Goal: Task Accomplishment & Management: Manage account settings

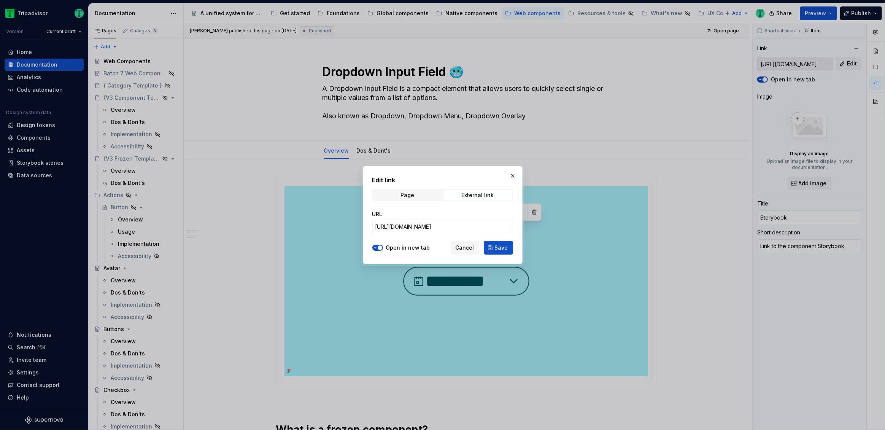
scroll to position [803, 0]
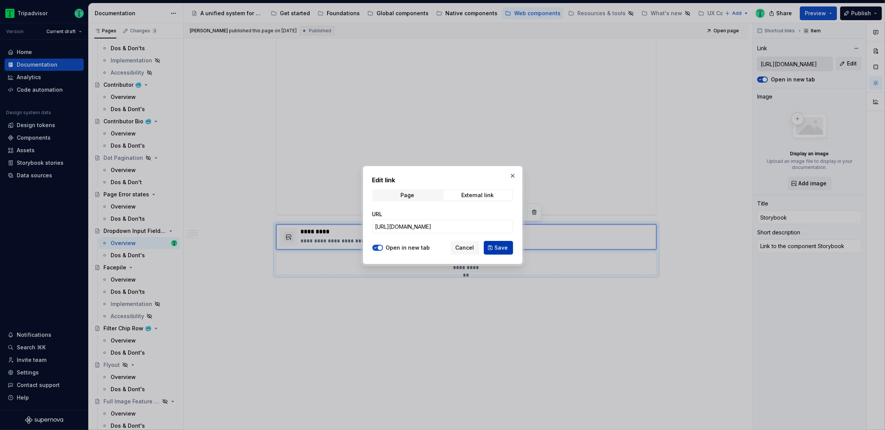
click at [498, 247] on span "Save" at bounding box center [501, 248] width 13 height 8
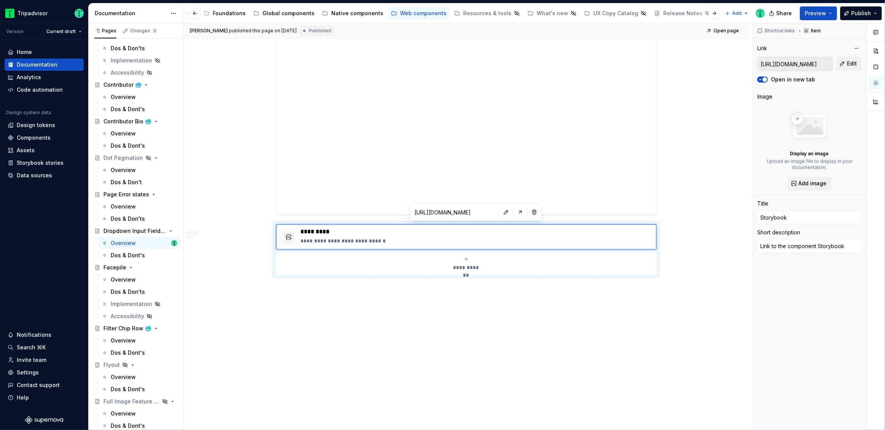
scroll to position [0, 0]
click at [215, 12] on div "A unified system for every journey." at bounding box center [231, 14] width 63 height 8
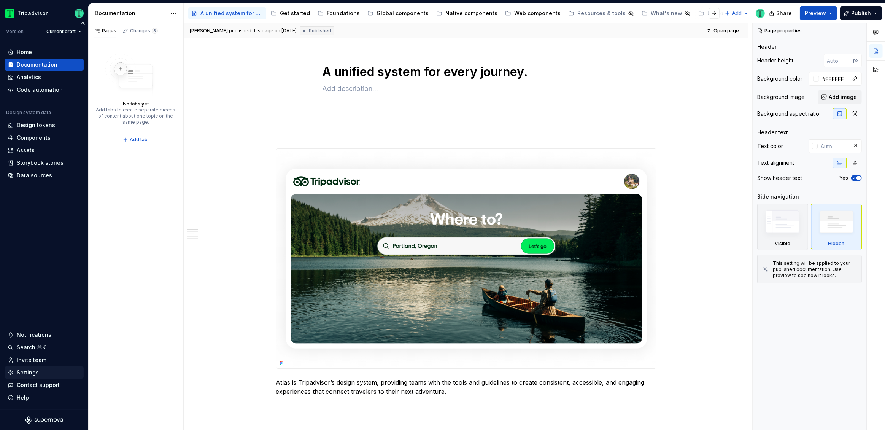
click at [41, 372] on div "Settings" at bounding box center [44, 373] width 73 height 8
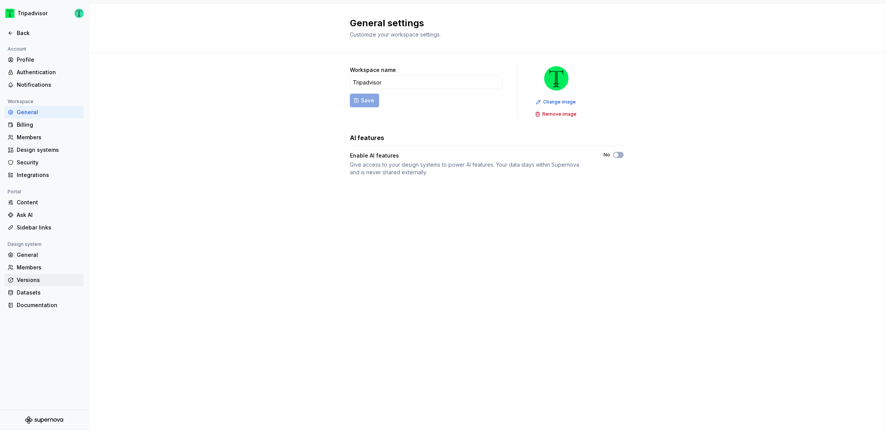
click at [34, 280] on div "Versions" at bounding box center [49, 280] width 64 height 8
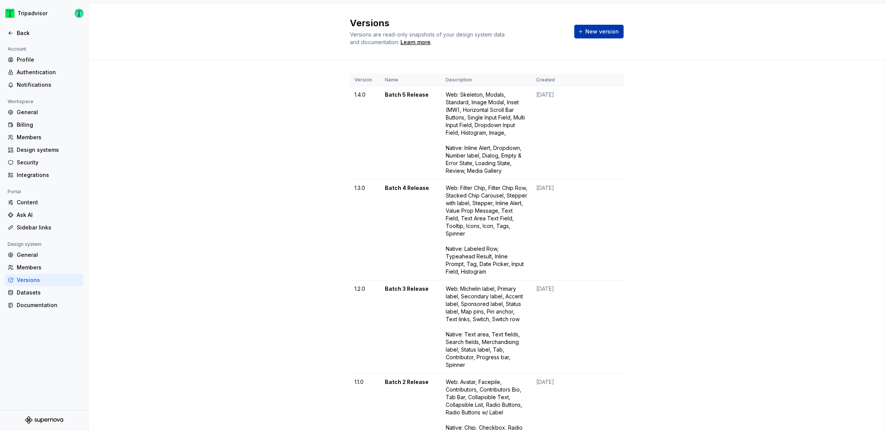
click at [585, 35] on span "New version" at bounding box center [601, 32] width 33 height 8
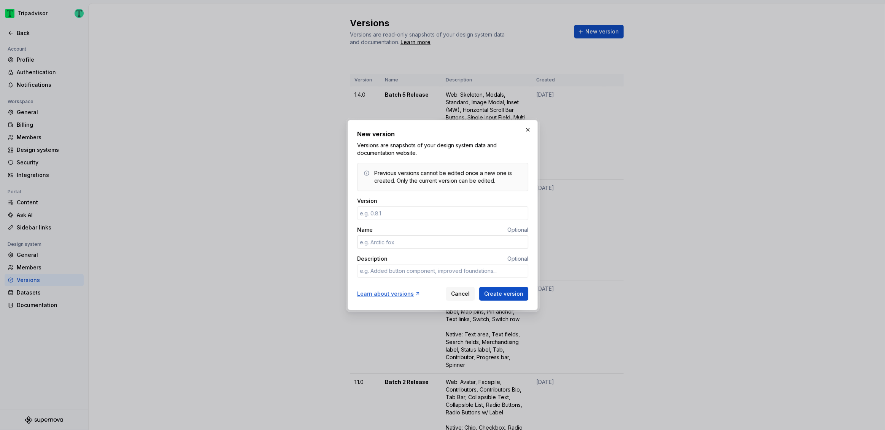
click at [443, 239] on input "Name" at bounding box center [442, 242] width 171 height 14
click at [476, 271] on textarea "Description" at bounding box center [442, 271] width 171 height 14
click at [430, 274] on textarea "Description" at bounding box center [442, 271] width 171 height 14
paste textarea "Web, Search Field, Numbered Pagination, Sliders, Divider, Labeled Input Field, …"
type textarea "*"
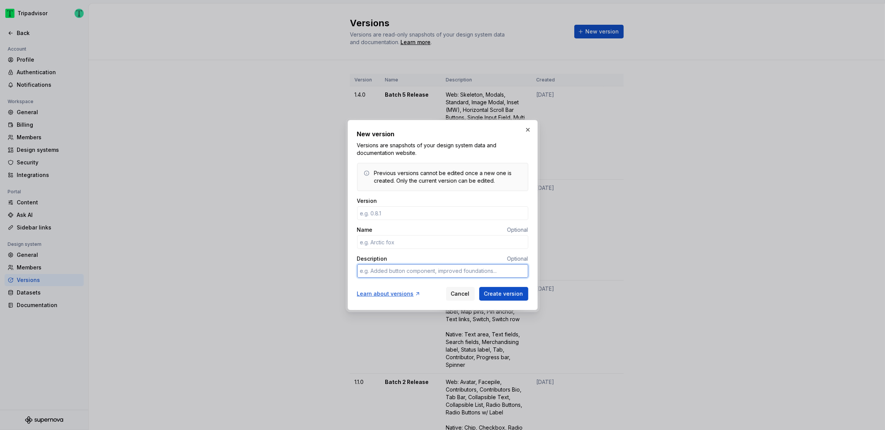
type textarea "Web, Search Field, Numbered Pagination, Sliders, Divider, Labeled Input Field, …"
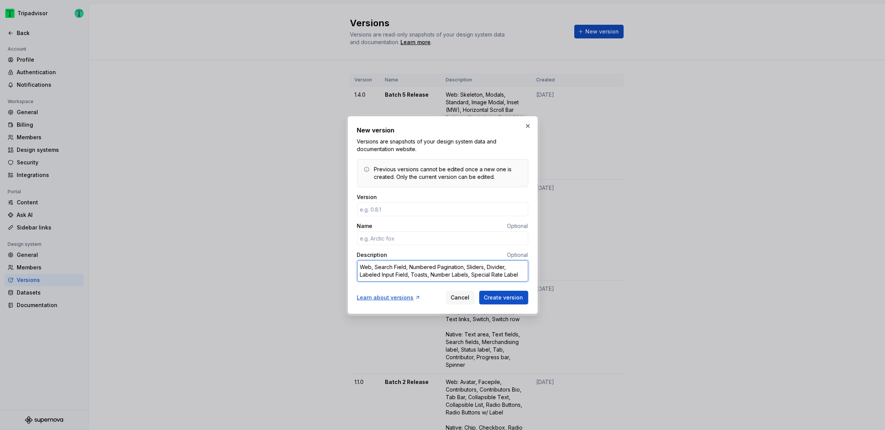
click at [372, 269] on textarea "Web, Search Field, Numbered Pagination, Sliders, Divider, Labeled Input Field, …" at bounding box center [442, 270] width 171 height 21
type textarea "*"
type textarea "Web Search Field, Numbered Pagination, Sliders, Divider, Labeled Input Field, T…"
type textarea "*"
type textarea "Web: Search Field, Numbered Pagination, Sliders, Divider, Labeled Input Field, …"
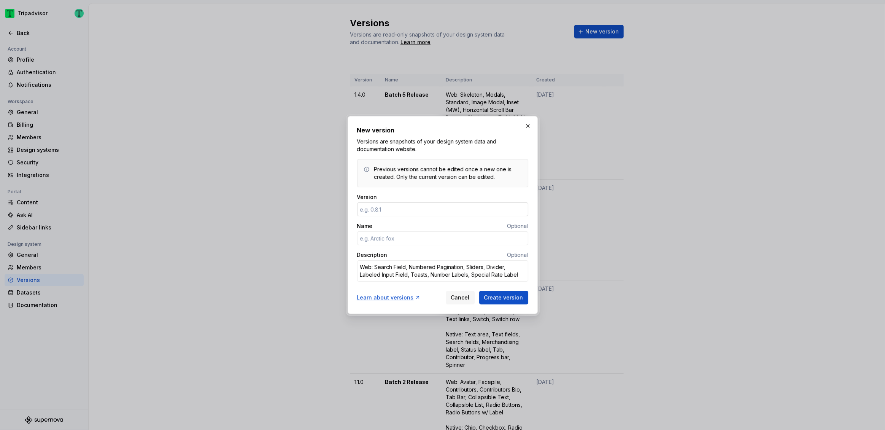
click at [402, 210] on input "Version" at bounding box center [442, 209] width 171 height 14
type textarea "*"
type input "1.5.0"
click at [418, 235] on input "Name" at bounding box center [442, 238] width 171 height 14
type textarea "*"
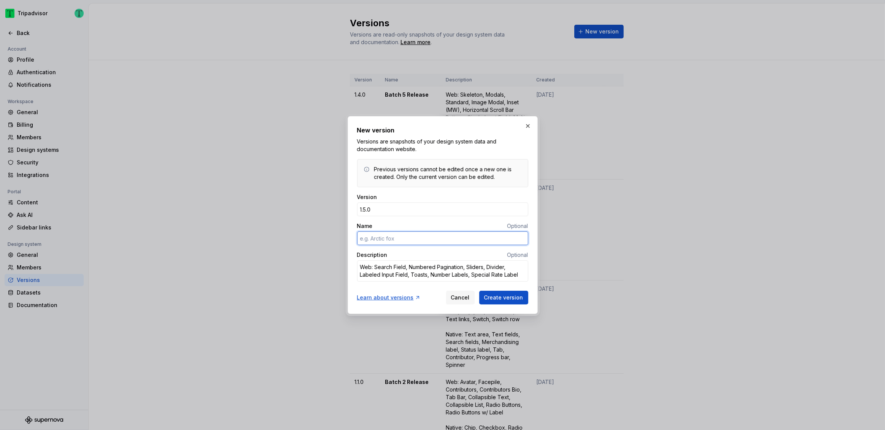
type input "B"
type textarea "*"
type input "Bt"
type textarea "*"
type input "Batch 6 Release"
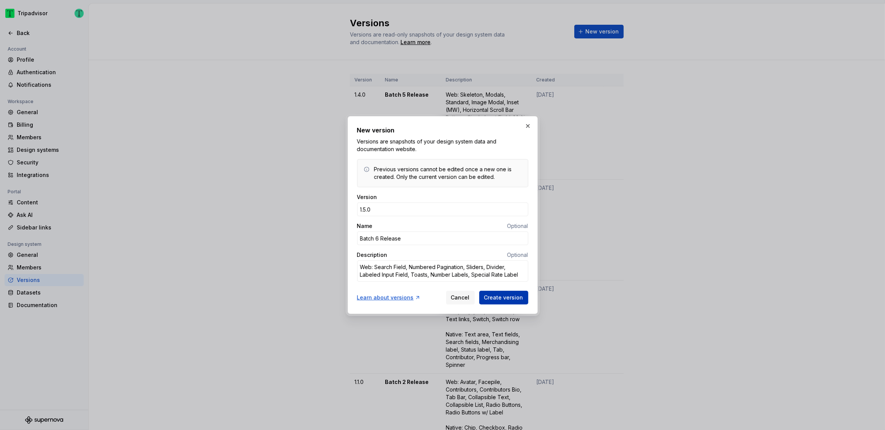
click at [504, 299] on span "Create version" at bounding box center [503, 298] width 39 height 8
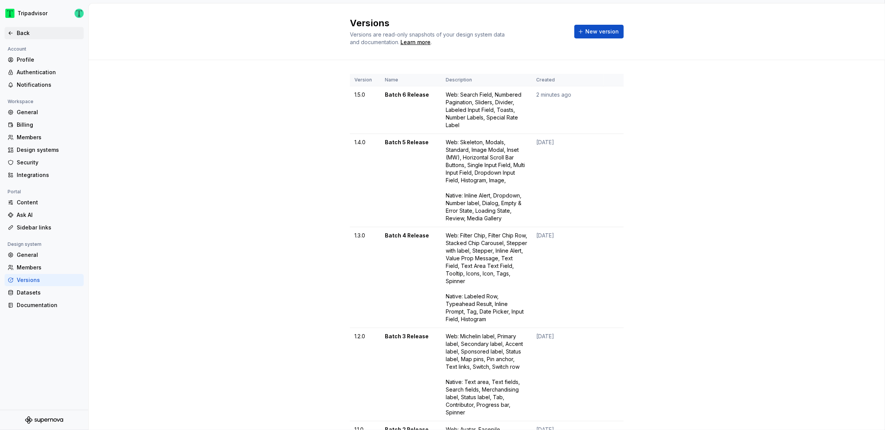
click at [19, 33] on div "Back" at bounding box center [49, 33] width 64 height 8
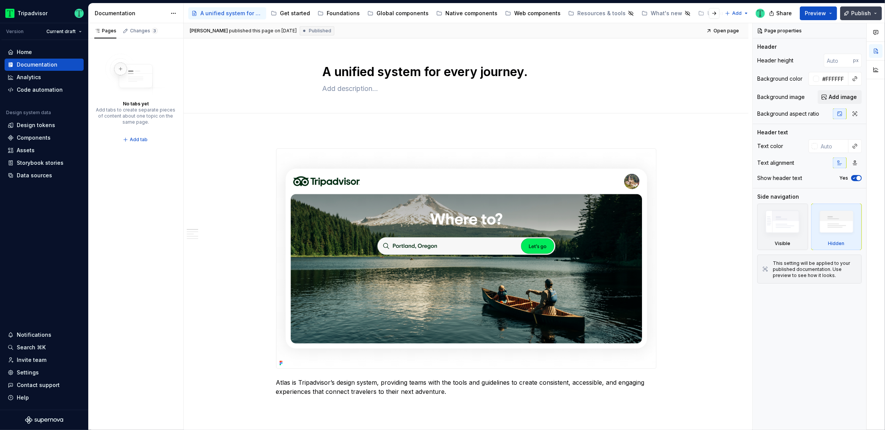
click at [859, 12] on span "Publish" at bounding box center [861, 14] width 20 height 8
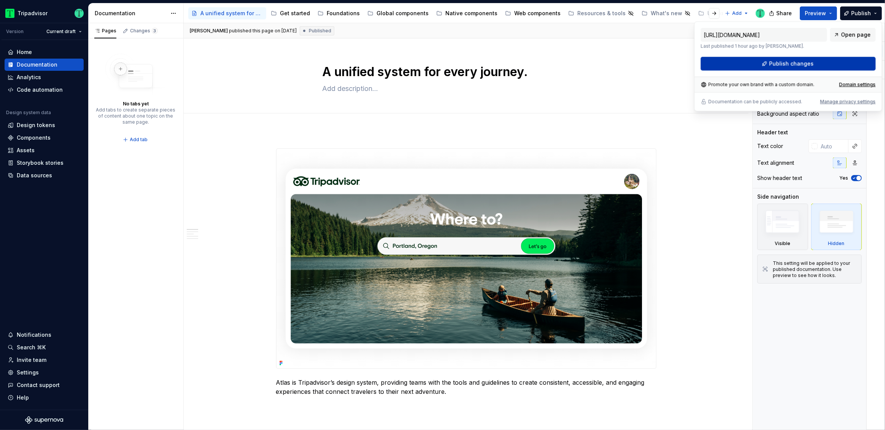
click at [794, 64] on span "Publish changes" at bounding box center [791, 64] width 45 height 8
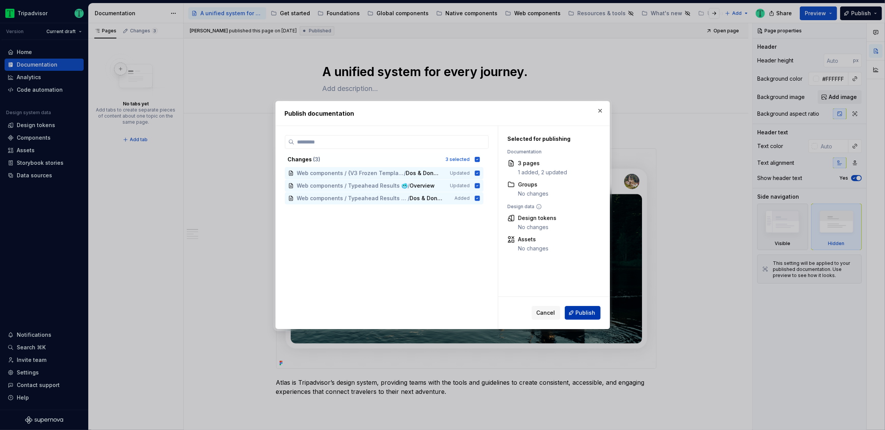
click at [577, 313] on span "Publish" at bounding box center [586, 313] width 20 height 8
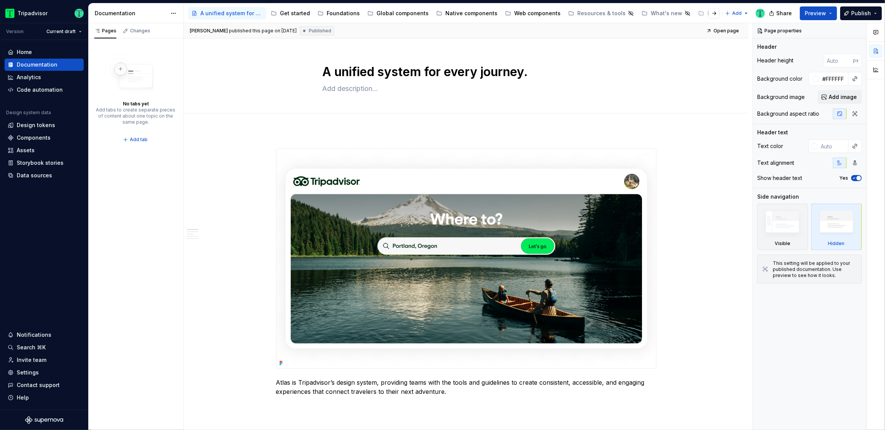
type textarea "*"
